Goal: Information Seeking & Learning: Find specific fact

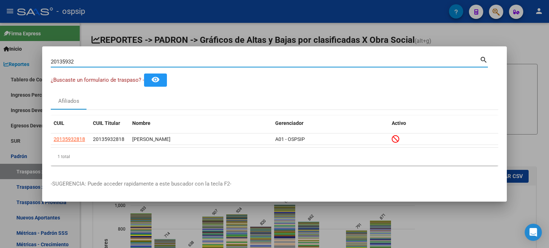
click at [399, 61] on input "20135932" at bounding box center [265, 62] width 429 height 6
paste input "4267440"
type input "20426744032"
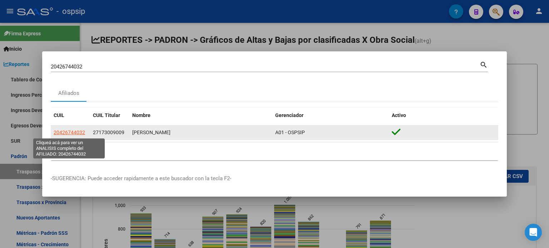
click at [70, 133] on span "20426744032" at bounding box center [69, 133] width 31 height 6
type textarea "20426744032"
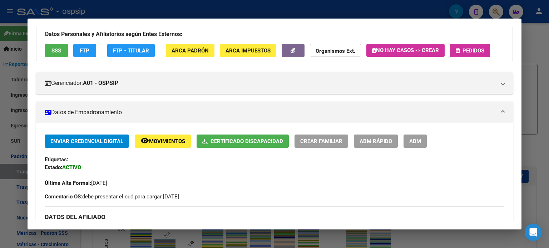
scroll to position [50, 0]
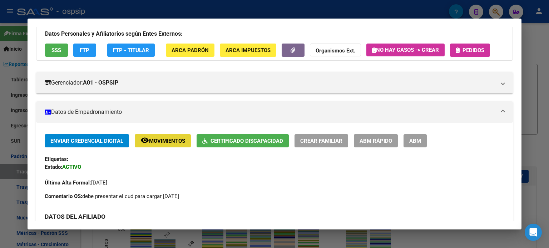
click at [162, 137] on button "remove_red_eye Movimientos" at bounding box center [163, 140] width 56 height 13
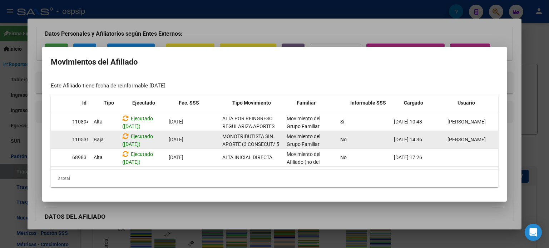
scroll to position [0, 0]
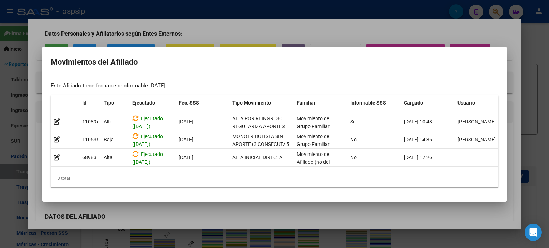
click at [192, 29] on div at bounding box center [274, 124] width 549 height 248
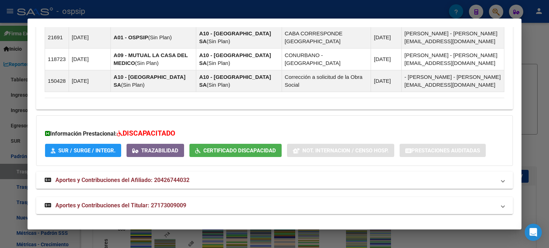
scroll to position [538, 0]
click at [148, 186] on mat-expansion-panel-header "Aportes y Contribuciones del Afiliado: 20426744032" at bounding box center [274, 180] width 477 height 17
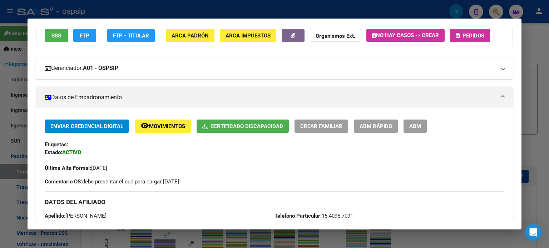
scroll to position [0, 0]
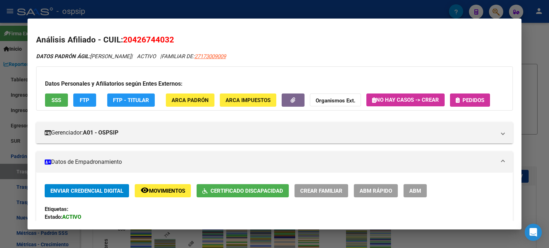
click at [545, 64] on div at bounding box center [274, 124] width 549 height 248
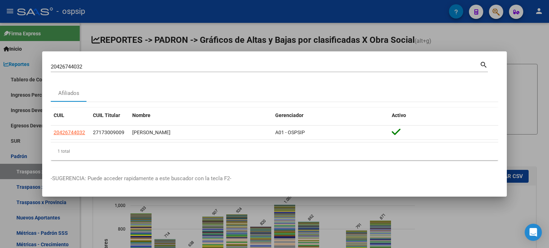
click at [279, 66] on input "20426744032" at bounding box center [265, 67] width 429 height 6
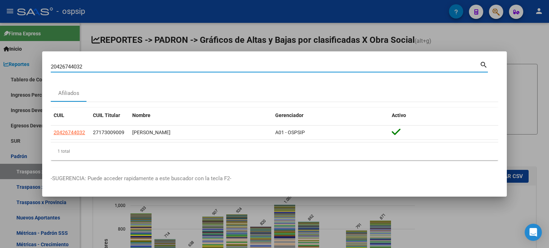
click at [279, 66] on input "20426744032" at bounding box center [265, 67] width 429 height 6
type input "2"
paste input "27409012812"
type input "27409012812"
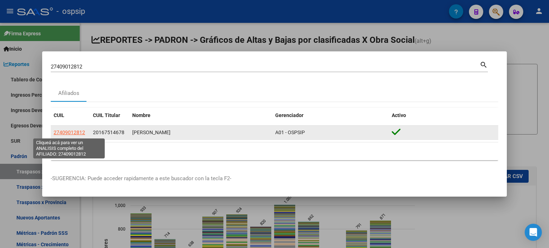
click at [71, 132] on span "27409012812" at bounding box center [69, 133] width 31 height 6
type textarea "27409012812"
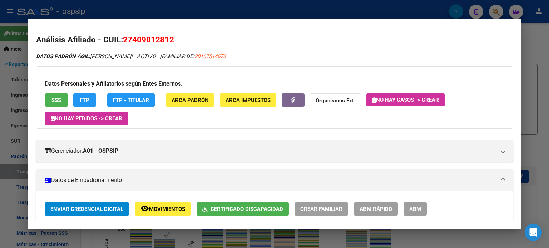
scroll to position [78, 0]
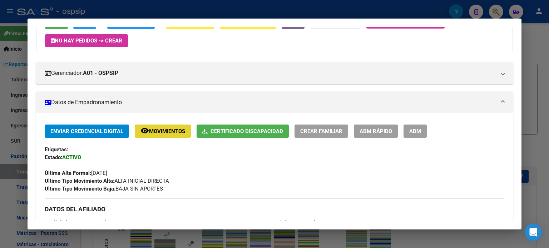
click at [174, 127] on button "remove_red_eye Movimientos" at bounding box center [163, 131] width 56 height 13
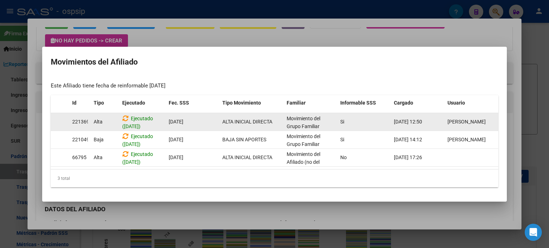
scroll to position [0, 0]
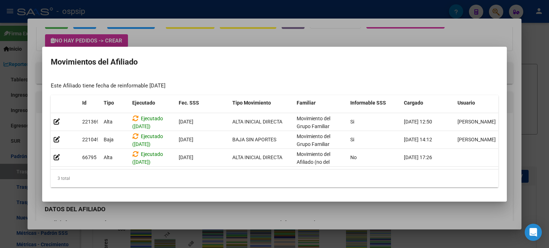
click at [250, 43] on div at bounding box center [274, 124] width 549 height 248
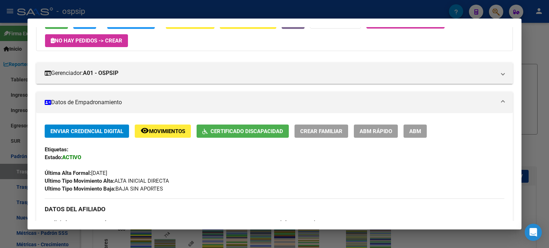
scroll to position [147, 0]
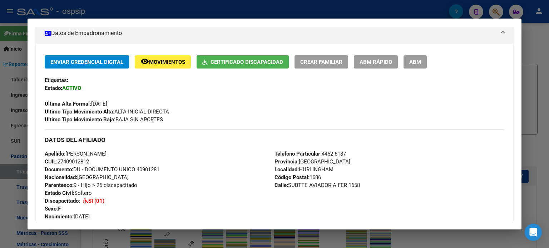
click at [0, 134] on div at bounding box center [274, 124] width 549 height 248
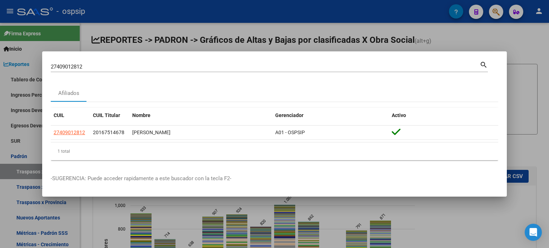
click at [0, 168] on div at bounding box center [274, 124] width 549 height 248
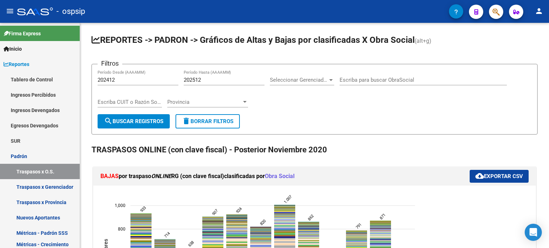
click at [496, 6] on span "button" at bounding box center [496, 12] width 7 height 15
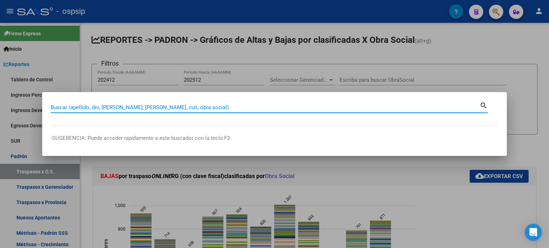
paste input "27409012812"
type input "27409012812"
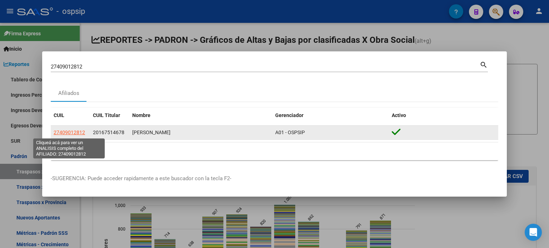
click at [72, 133] on span "27409012812" at bounding box center [69, 133] width 31 height 6
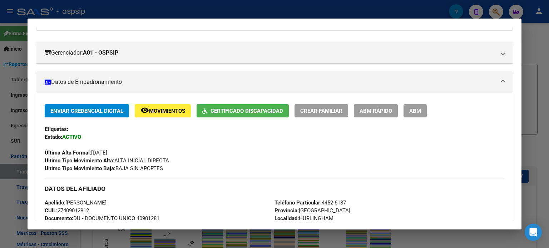
scroll to position [0, 0]
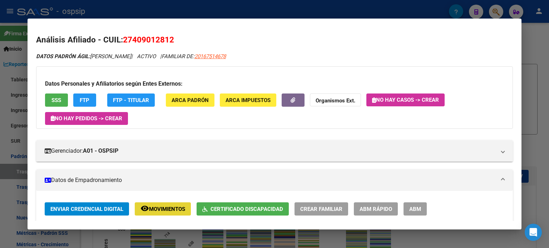
click at [167, 207] on span "Movimientos" at bounding box center [167, 209] width 36 height 6
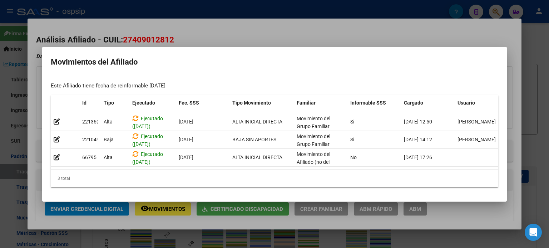
click at [167, 207] on div at bounding box center [274, 124] width 549 height 248
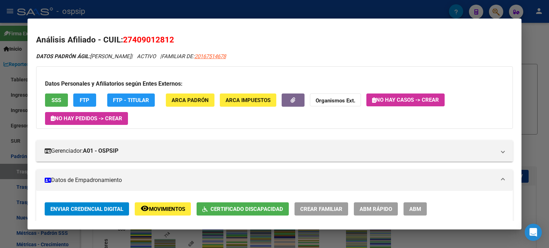
click at [226, 55] on span "20167514678" at bounding box center [209, 56] width 31 height 6
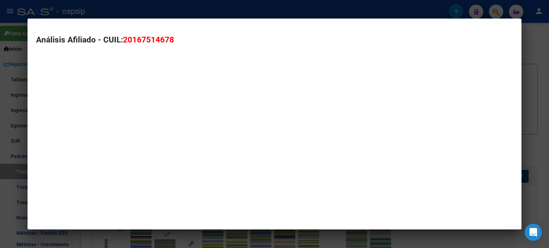
type textarea "20167514678"
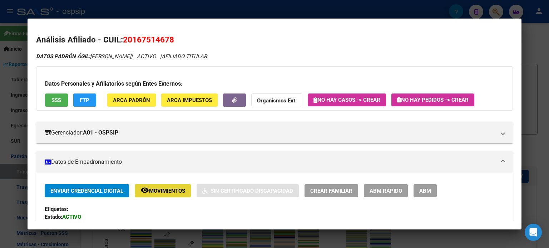
click at [165, 189] on span "Movimientos" at bounding box center [167, 191] width 36 height 6
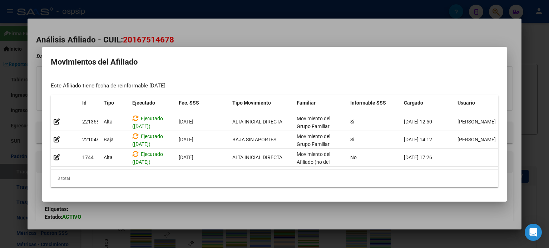
click at [226, 28] on div at bounding box center [274, 124] width 549 height 248
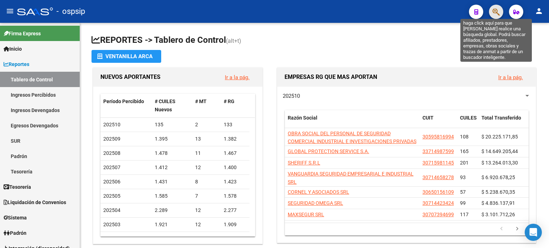
click at [496, 8] on icon "button" at bounding box center [496, 12] width 7 height 8
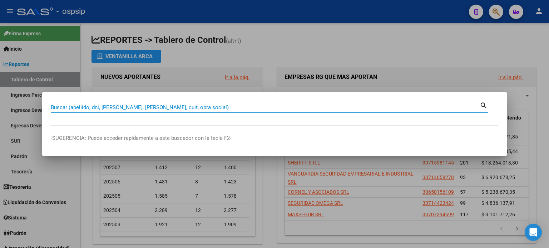
type input "v"
paste input "27374488193"
type input "27374488193"
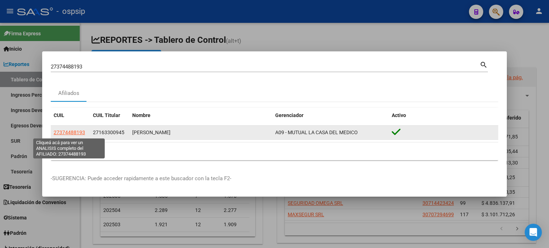
click at [68, 132] on span "27374488193" at bounding box center [69, 133] width 31 height 6
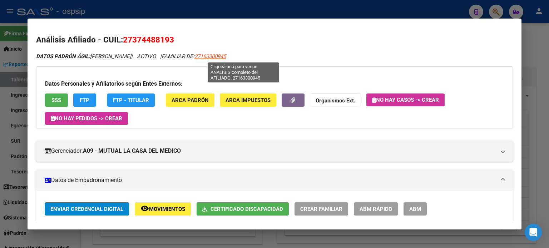
click at [226, 55] on span "27163300945" at bounding box center [209, 56] width 31 height 6
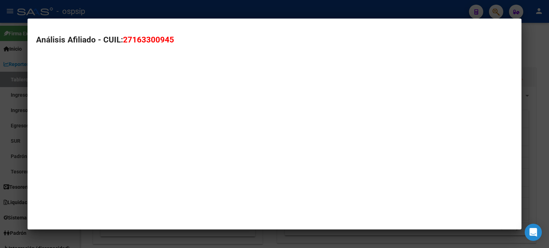
type textarea "27163300945"
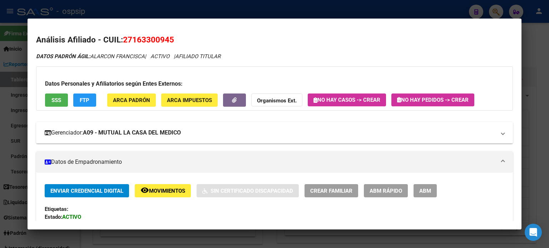
scroll to position [61, 0]
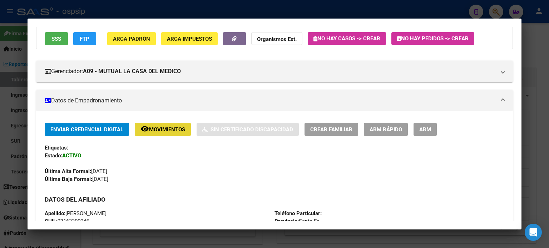
click at [160, 133] on span "Movimientos" at bounding box center [167, 130] width 36 height 6
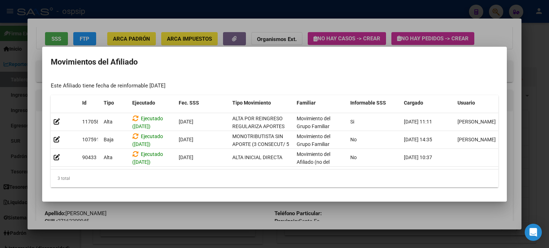
click at [225, 23] on div at bounding box center [274, 124] width 549 height 248
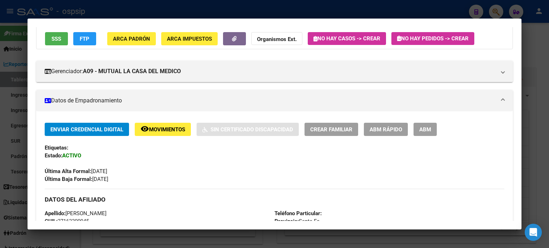
scroll to position [0, 0]
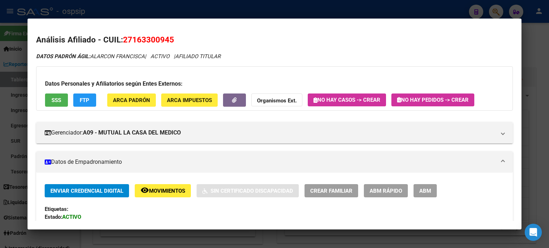
drag, startPoint x: 170, startPoint y: 38, endPoint x: 133, endPoint y: 43, distance: 37.1
click at [133, 43] on span "27163300945" at bounding box center [148, 39] width 51 height 9
copy span "16330094"
